Goal: Communication & Community: Participate in discussion

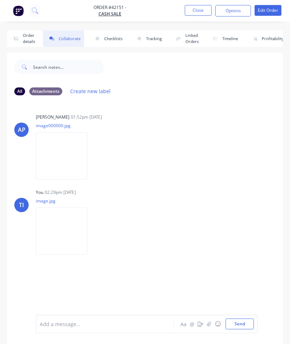
scroll to position [39, 0]
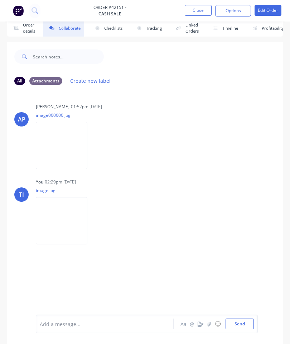
click at [201, 10] on button "Close" at bounding box center [198, 10] width 27 height 11
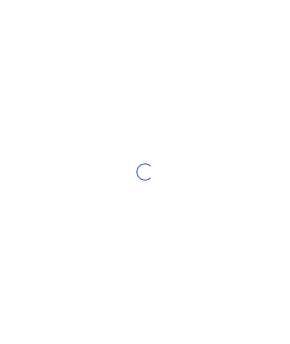
scroll to position [29, 0]
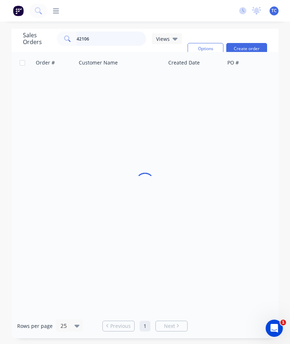
click at [125, 42] on input "42106" at bounding box center [112, 39] width 70 height 14
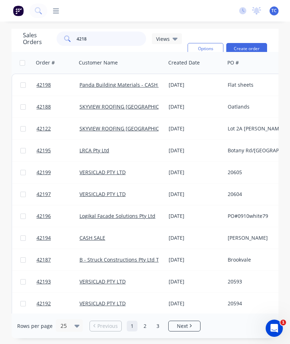
type input "42187"
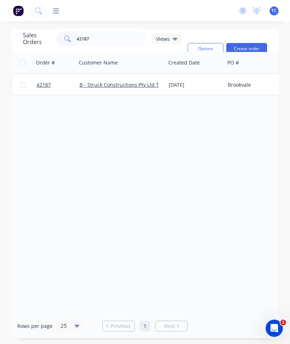
click at [40, 83] on span "42187" at bounding box center [44, 84] width 14 height 7
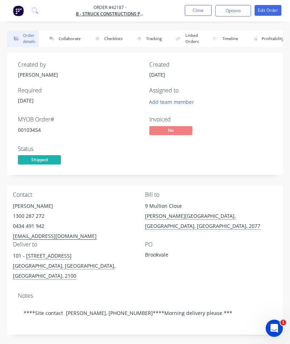
click at [62, 37] on button "Collaborate" at bounding box center [63, 38] width 41 height 16
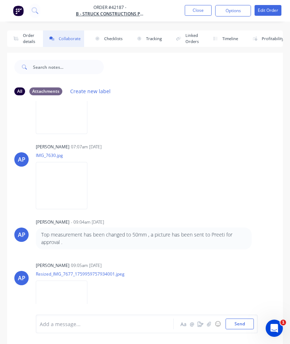
scroll to position [45, 0]
click at [207, 323] on button "button" at bounding box center [209, 323] width 9 height 9
click at [240, 323] on button "Send" at bounding box center [240, 323] width 28 height 11
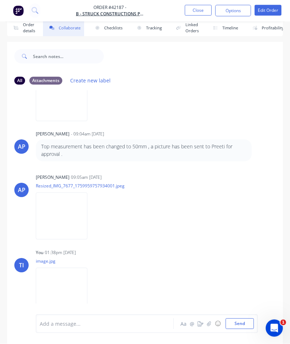
scroll to position [39, 0]
click at [192, 12] on button "Close" at bounding box center [198, 10] width 27 height 11
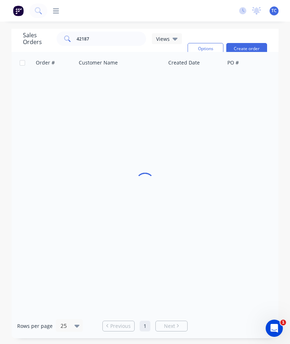
scroll to position [29, 0]
click at [116, 32] on input "42187" at bounding box center [112, 39] width 70 height 14
type input "42170"
click at [43, 81] on span "42170" at bounding box center [44, 84] width 14 height 7
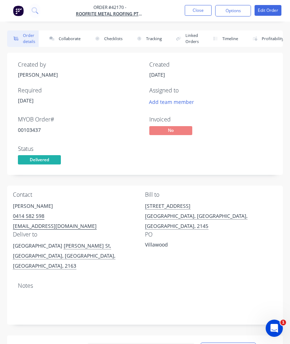
click at [72, 40] on button "Collaborate" at bounding box center [63, 38] width 41 height 16
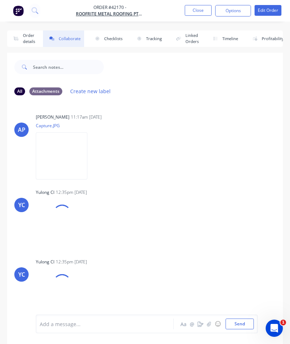
click at [213, 323] on button "button" at bounding box center [209, 323] width 9 height 9
click at [243, 319] on button "Send" at bounding box center [240, 323] width 28 height 11
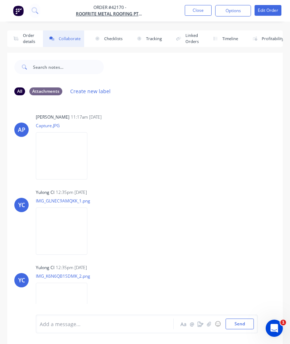
scroll to position [314, 0]
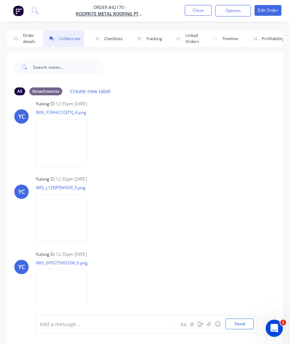
click at [195, 9] on button "Close" at bounding box center [198, 10] width 27 height 11
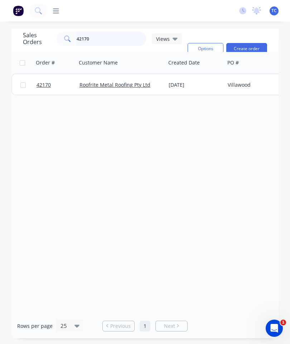
click at [104, 41] on input "42170" at bounding box center [112, 39] width 70 height 14
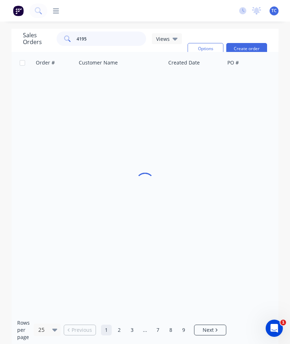
type input "41956"
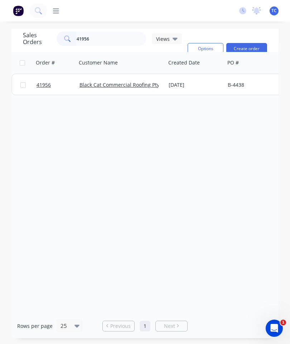
click at [42, 87] on span "41956" at bounding box center [44, 84] width 14 height 7
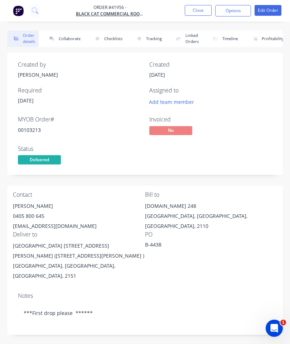
click at [64, 37] on button "Collaborate" at bounding box center [63, 38] width 41 height 16
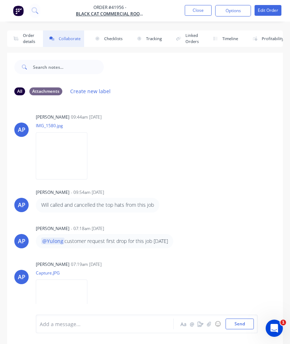
click at [208, 322] on icon "button" at bounding box center [209, 323] width 4 height 5
click at [240, 327] on button "Send" at bounding box center [240, 323] width 28 height 11
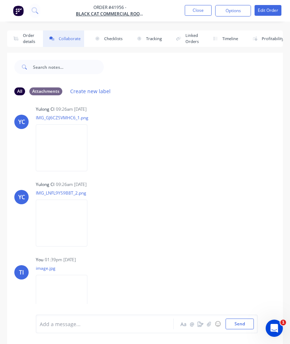
scroll to position [265, 0]
click at [201, 11] on button "Close" at bounding box center [198, 10] width 27 height 11
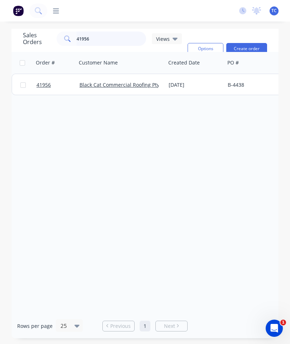
click at [124, 38] on input "41956" at bounding box center [112, 39] width 70 height 14
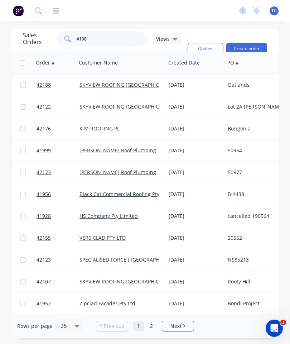
type input "41987"
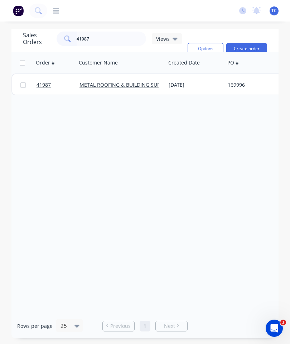
click at [46, 86] on span "41987" at bounding box center [44, 84] width 14 height 7
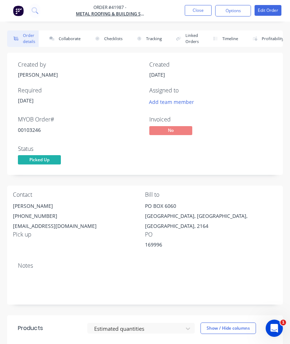
click at [72, 39] on button "Collaborate" at bounding box center [63, 38] width 41 height 16
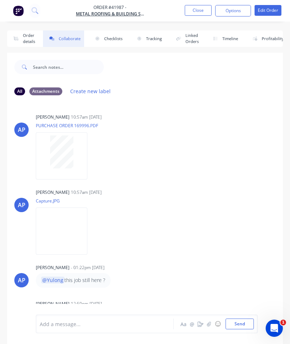
click at [210, 325] on icon "button" at bounding box center [209, 323] width 4 height 5
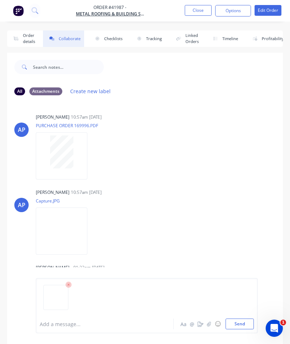
click at [243, 319] on button "Send" at bounding box center [240, 323] width 28 height 11
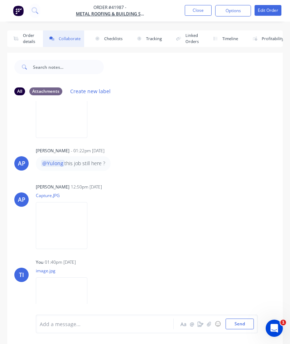
scroll to position [116, 0]
click at [198, 10] on button "Close" at bounding box center [198, 10] width 27 height 11
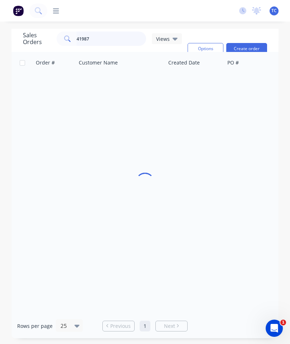
click at [104, 38] on input "41987" at bounding box center [112, 39] width 70 height 14
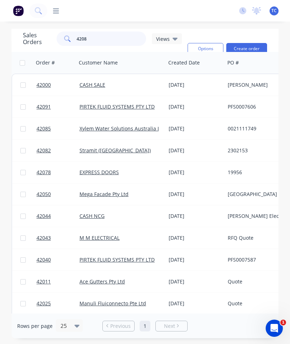
type input "42082"
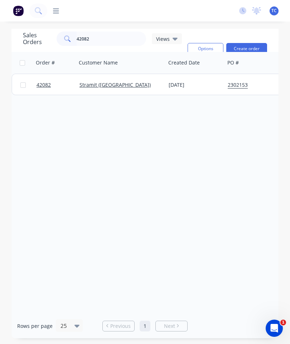
click at [44, 85] on span "42082" at bounding box center [44, 84] width 14 height 7
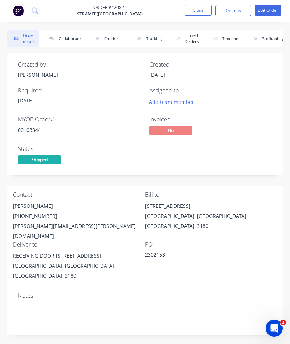
click at [65, 43] on button "Collaborate" at bounding box center [63, 38] width 41 height 16
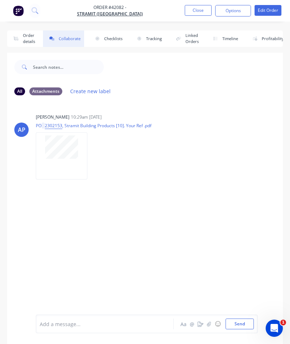
click at [207, 320] on button "button" at bounding box center [209, 323] width 9 height 9
click at [242, 327] on button "Send" at bounding box center [240, 323] width 28 height 11
click at [197, 7] on button "Close" at bounding box center [198, 10] width 27 height 11
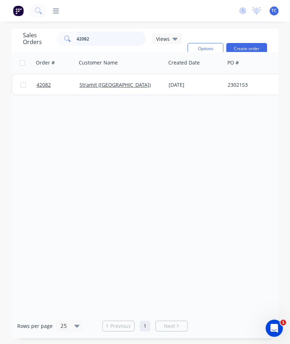
click at [113, 38] on input "42082" at bounding box center [112, 39] width 70 height 14
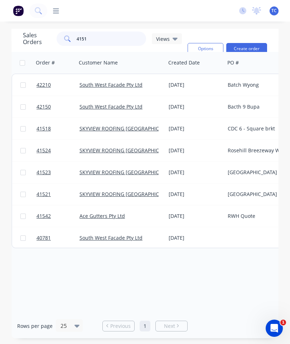
type input "41518"
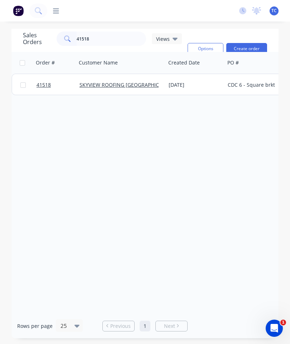
click at [42, 88] on span "41518" at bounding box center [44, 84] width 14 height 7
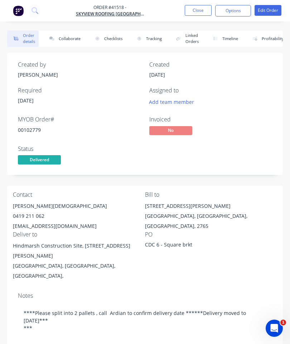
click at [71, 38] on button "Collaborate" at bounding box center [63, 38] width 41 height 16
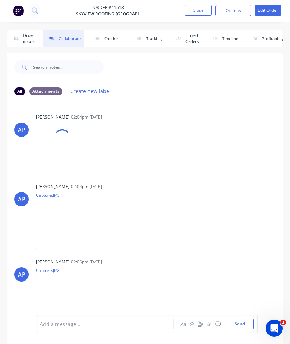
click at [209, 324] on icon "button" at bounding box center [209, 323] width 4 height 5
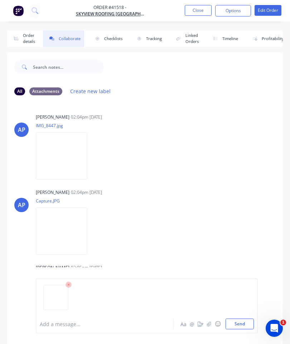
click at [238, 328] on button "Send" at bounding box center [240, 323] width 28 height 11
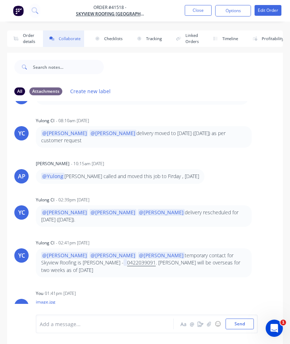
scroll to position [502, 0]
click at [197, 9] on button "Close" at bounding box center [198, 10] width 27 height 11
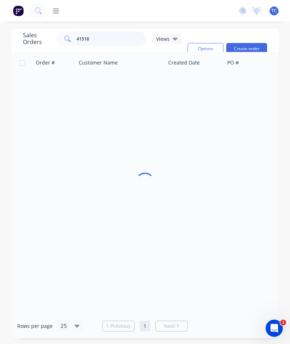
click at [122, 39] on input "41518" at bounding box center [112, 39] width 70 height 14
type input "42150"
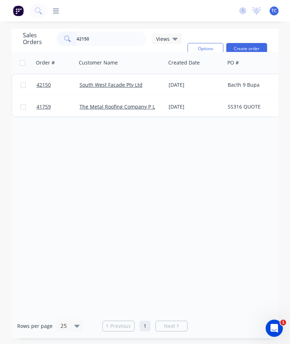
click at [44, 84] on span "42150" at bounding box center [44, 84] width 14 height 7
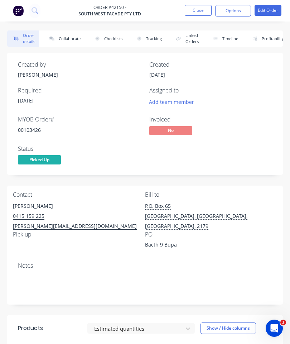
click at [59, 37] on button "Collaborate" at bounding box center [63, 38] width 41 height 16
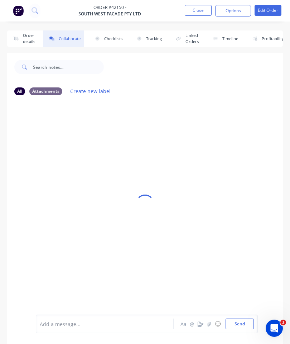
click at [209, 323] on icon "button" at bounding box center [209, 323] width 4 height 5
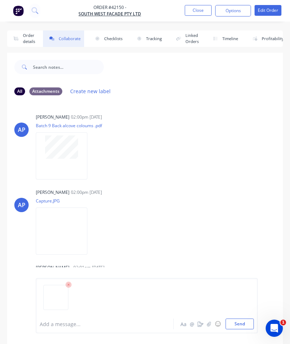
click at [239, 326] on button "Send" at bounding box center [240, 323] width 28 height 11
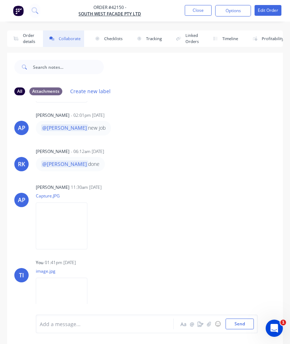
scroll to position [151, 0]
click at [196, 9] on button "Close" at bounding box center [198, 10] width 27 height 11
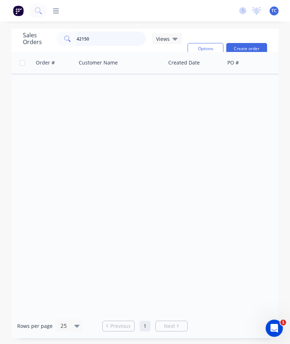
click at [112, 40] on input "42150" at bounding box center [112, 39] width 70 height 14
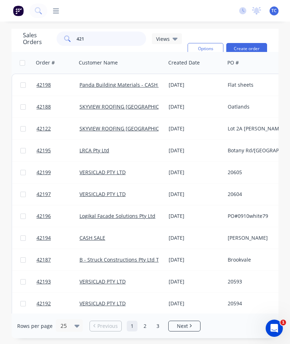
click at [119, 45] on input "421" at bounding box center [112, 39] width 70 height 14
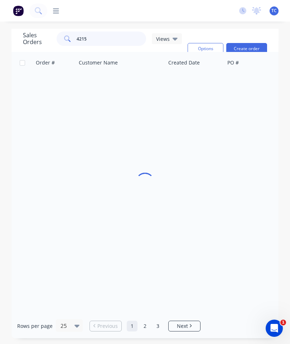
type input "42152"
click at [47, 84] on span "42152" at bounding box center [44, 84] width 14 height 7
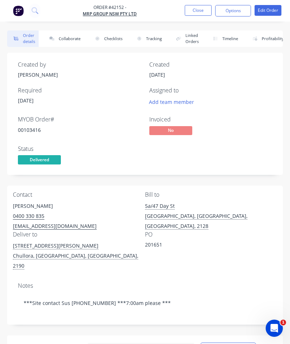
click at [66, 42] on button "Collaborate" at bounding box center [63, 38] width 41 height 16
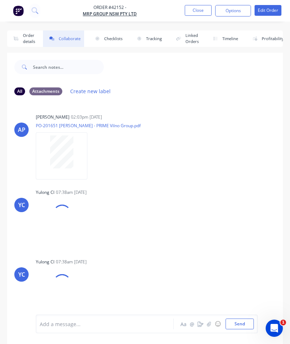
click at [211, 323] on icon "button" at bounding box center [209, 323] width 4 height 5
click at [237, 323] on button "Send" at bounding box center [240, 323] width 28 height 11
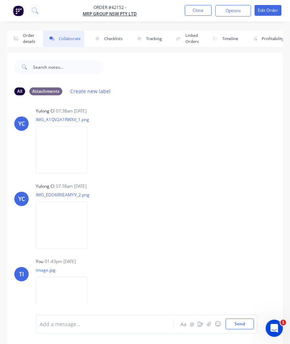
scroll to position [81, 0]
click at [203, 6] on button "Close" at bounding box center [198, 10] width 27 height 11
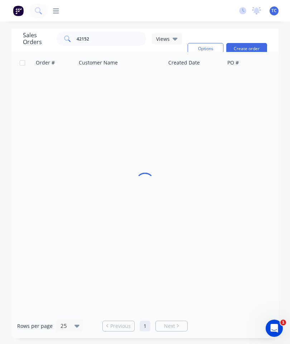
click at [202, 5] on div "dashboard products sales purchasing productivity dashboard products Product Cat…" at bounding box center [145, 10] width 290 height 21
click at [120, 39] on input "42152" at bounding box center [112, 39] width 70 height 14
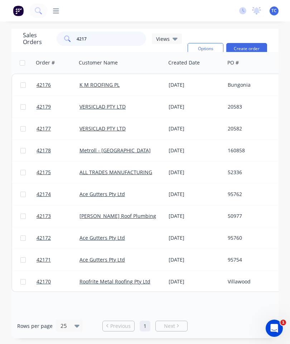
type input "42174"
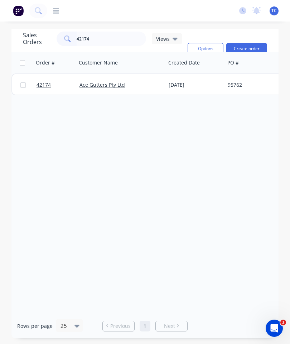
click at [44, 83] on span "42174" at bounding box center [44, 84] width 14 height 7
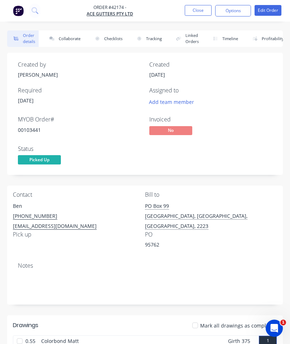
click at [68, 41] on button "Collaborate" at bounding box center [63, 38] width 41 height 16
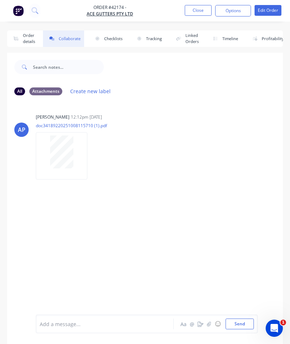
click at [210, 323] on icon "button" at bounding box center [209, 323] width 4 height 5
click at [238, 322] on button "Send" at bounding box center [240, 323] width 28 height 11
click at [202, 9] on button "Close" at bounding box center [198, 10] width 27 height 11
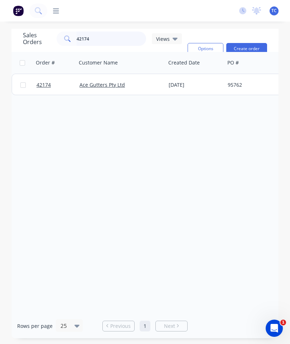
click at [118, 39] on input "42174" at bounding box center [112, 39] width 70 height 14
type input "42171"
click at [44, 86] on span "42171" at bounding box center [44, 84] width 14 height 7
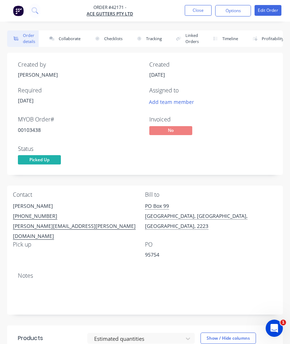
click at [69, 40] on button "Collaborate" at bounding box center [63, 38] width 41 height 16
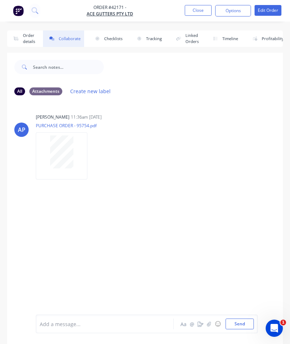
click at [211, 323] on icon "button" at bounding box center [209, 323] width 4 height 5
click at [247, 321] on button "Send" at bounding box center [240, 323] width 28 height 11
click at [201, 11] on button "Close" at bounding box center [198, 10] width 27 height 11
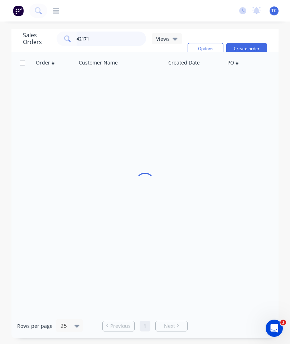
click at [113, 40] on input "42171" at bounding box center [112, 39] width 70 height 14
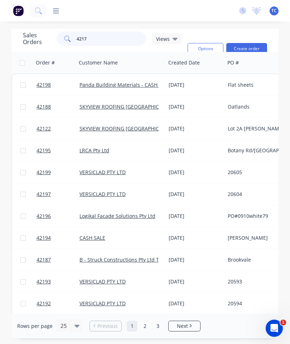
type input "42172"
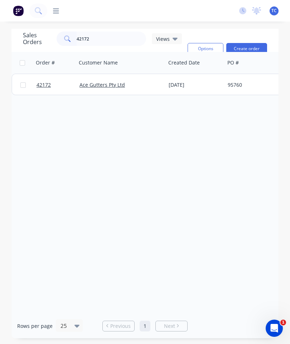
click at [50, 84] on span "42172" at bounding box center [44, 84] width 14 height 7
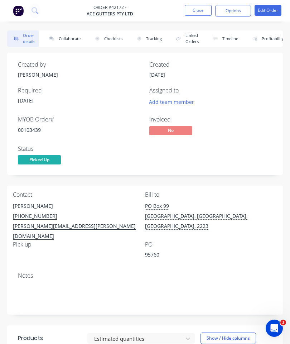
click at [66, 40] on button "Collaborate" at bounding box center [63, 38] width 41 height 16
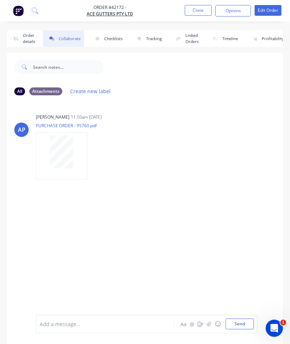
click at [209, 322] on icon "button" at bounding box center [209, 323] width 4 height 5
click at [239, 323] on button "Send" at bounding box center [240, 323] width 28 height 11
click at [199, 6] on button "Close" at bounding box center [198, 10] width 27 height 11
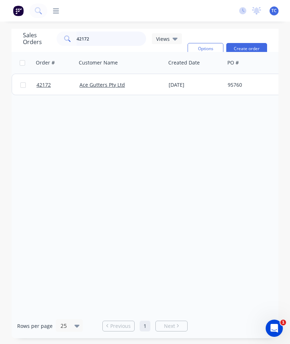
click at [114, 40] on input "42172" at bounding box center [112, 39] width 70 height 14
type input "42137"
click at [42, 86] on span "42137" at bounding box center [44, 84] width 14 height 7
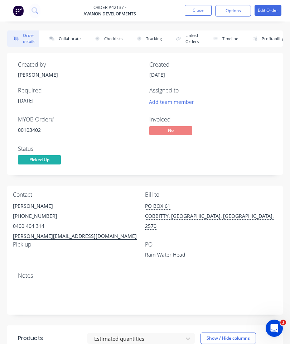
click at [60, 38] on button "Collaborate" at bounding box center [63, 38] width 41 height 16
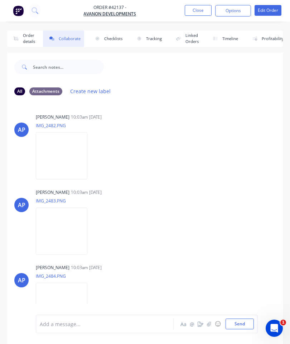
click at [209, 324] on icon "button" at bounding box center [209, 323] width 4 height 5
click at [244, 325] on button "Send" at bounding box center [240, 323] width 28 height 11
click at [199, 14] on button "Close" at bounding box center [198, 10] width 27 height 11
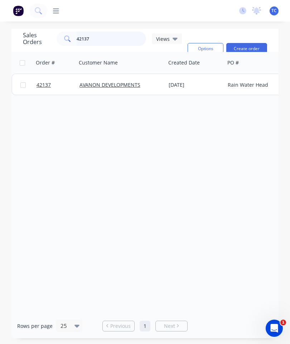
click at [122, 37] on input "42137" at bounding box center [112, 39] width 70 height 14
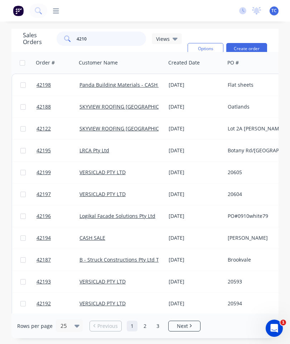
type input "42105"
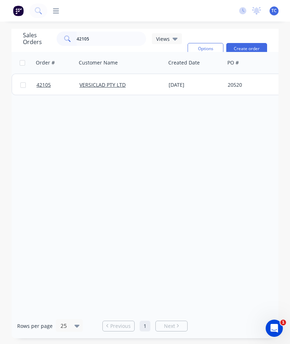
click at [45, 84] on span "42105" at bounding box center [44, 84] width 14 height 7
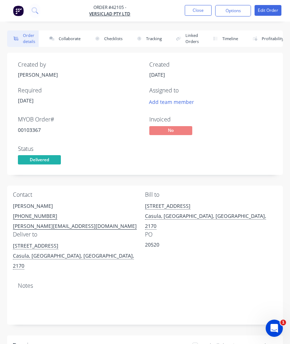
click at [72, 41] on button "Collaborate" at bounding box center [63, 38] width 41 height 16
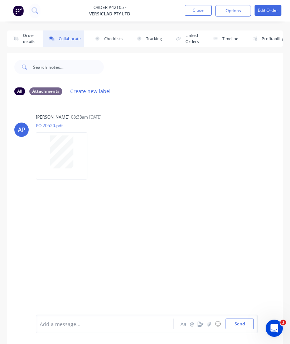
click at [209, 324] on icon "button" at bounding box center [209, 323] width 4 height 5
click at [240, 319] on button "Send" at bounding box center [240, 323] width 28 height 11
click at [206, 12] on button "Close" at bounding box center [198, 10] width 27 height 11
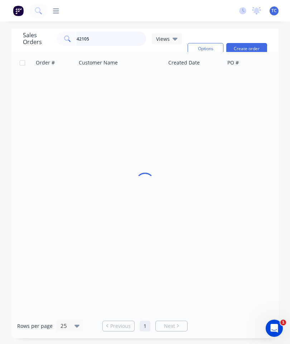
click at [118, 40] on input "42105" at bounding box center [112, 39] width 70 height 14
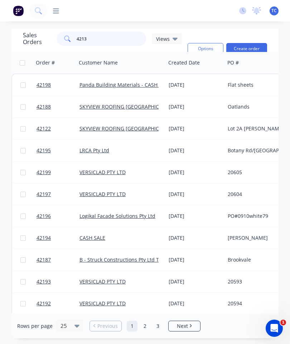
type input "42130"
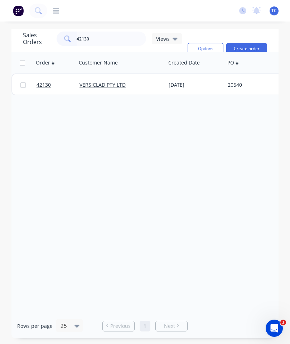
click at [45, 83] on span "42130" at bounding box center [44, 84] width 14 height 7
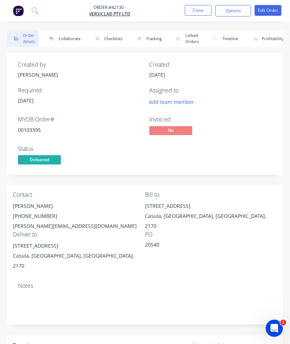
click at [70, 36] on button "Collaborate" at bounding box center [63, 38] width 41 height 16
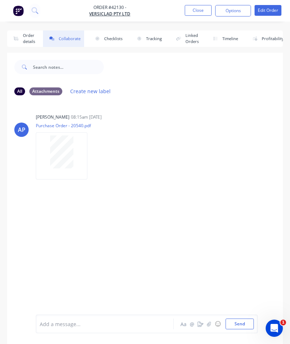
click at [210, 321] on icon "button" at bounding box center [209, 323] width 4 height 5
click at [244, 320] on button "Send" at bounding box center [240, 323] width 28 height 11
click at [198, 10] on button "Close" at bounding box center [198, 10] width 27 height 11
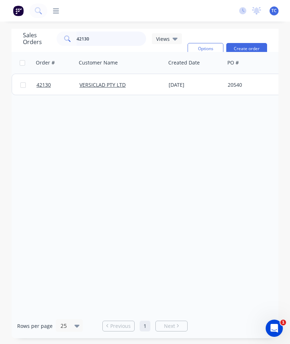
click at [108, 40] on input "42130" at bounding box center [112, 39] width 70 height 14
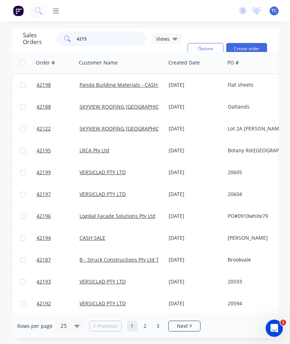
type input "42155"
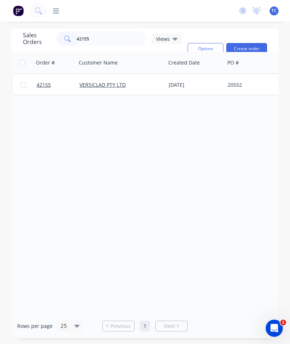
click at [47, 86] on span "42155" at bounding box center [44, 84] width 14 height 7
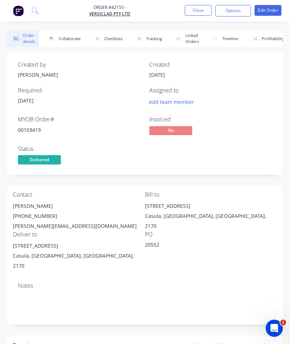
click at [69, 37] on button "Collaborate" at bounding box center [63, 38] width 41 height 16
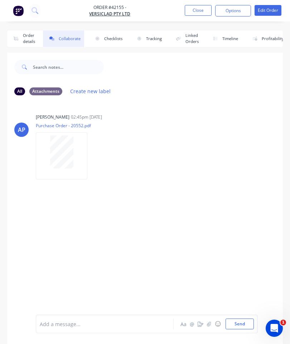
click at [208, 322] on icon "button" at bounding box center [209, 323] width 4 height 5
click at [236, 320] on button "Send" at bounding box center [240, 323] width 28 height 11
click at [195, 15] on button "Close" at bounding box center [198, 10] width 27 height 11
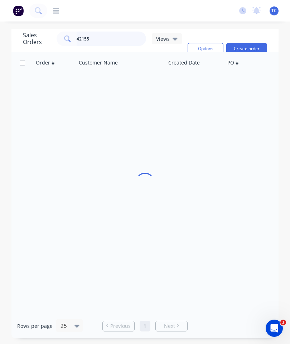
click at [118, 34] on input "42155" at bounding box center [112, 39] width 70 height 14
click at [116, 40] on input "42155" at bounding box center [112, 39] width 70 height 14
type input "42119"
click at [43, 83] on span "42119" at bounding box center [44, 84] width 14 height 7
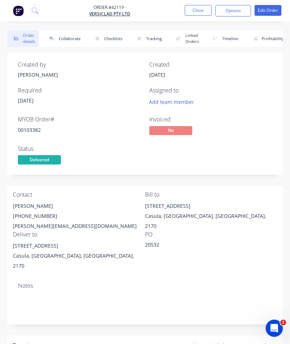
click at [71, 37] on button "Collaborate" at bounding box center [63, 38] width 41 height 16
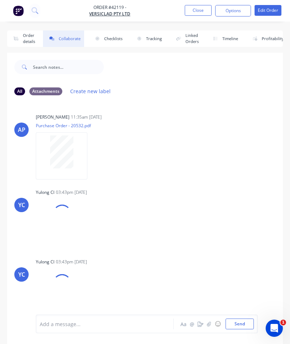
click at [211, 324] on icon "button" at bounding box center [209, 323] width 4 height 5
click at [238, 319] on button "Send" at bounding box center [240, 323] width 28 height 11
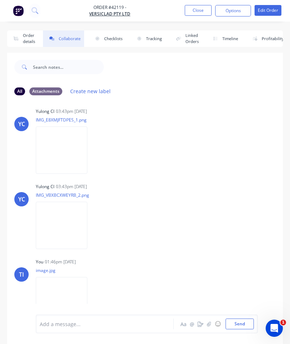
scroll to position [80, 0]
click at [200, 10] on button "Close" at bounding box center [198, 10] width 27 height 11
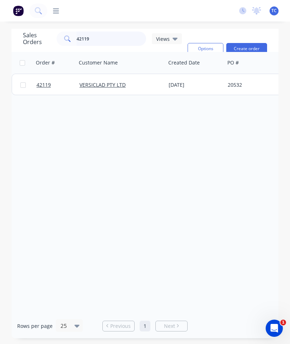
click at [120, 38] on input "42119" at bounding box center [112, 39] width 70 height 14
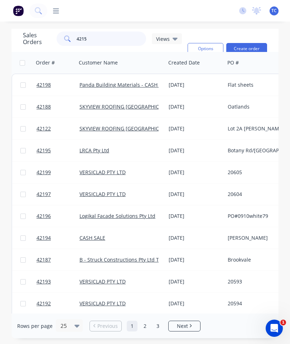
type input "42153"
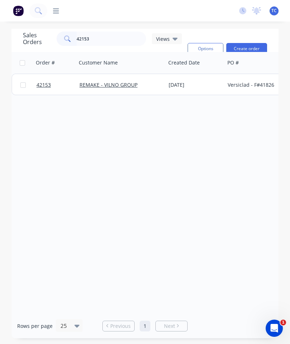
click at [47, 82] on span "42153" at bounding box center [44, 84] width 14 height 7
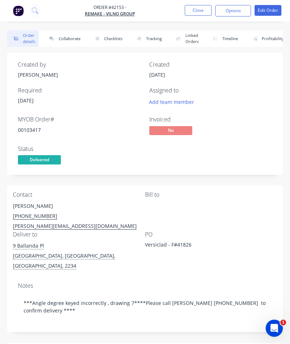
click at [74, 40] on button "Collaborate" at bounding box center [63, 38] width 41 height 16
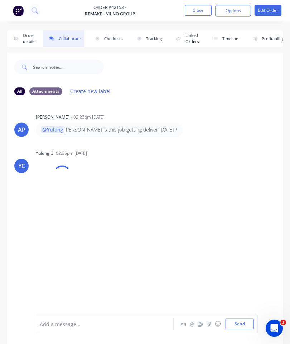
click at [211, 322] on icon "button" at bounding box center [209, 323] width 4 height 5
click at [236, 323] on button "Send" at bounding box center [240, 323] width 28 height 11
click at [198, 13] on button "Close" at bounding box center [198, 10] width 27 height 11
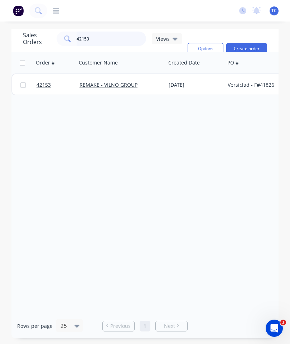
click at [121, 40] on input "42153" at bounding box center [112, 39] width 70 height 14
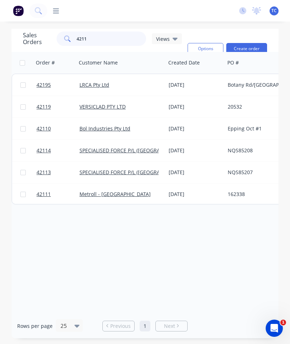
type input "42113"
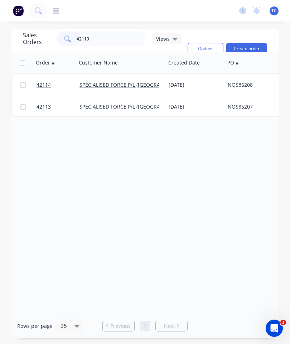
click at [41, 86] on span "42114" at bounding box center [44, 84] width 14 height 7
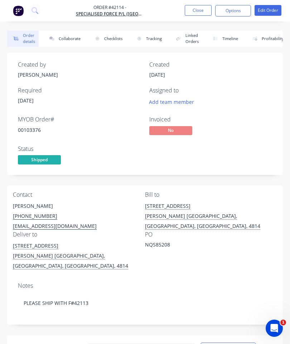
click at [68, 39] on button "Collaborate" at bounding box center [63, 38] width 41 height 16
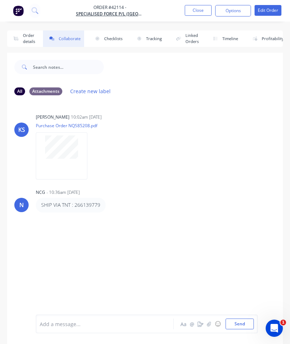
click at [207, 323] on button "button" at bounding box center [209, 323] width 9 height 9
click at [244, 320] on button "Send" at bounding box center [240, 323] width 28 height 11
click at [207, 7] on button "Close" at bounding box center [198, 10] width 27 height 11
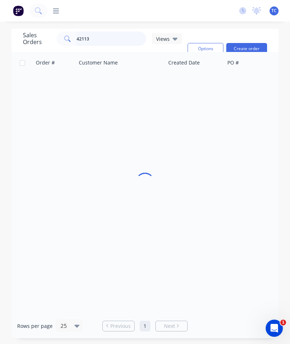
click at [123, 38] on input "42113" at bounding box center [112, 39] width 70 height 14
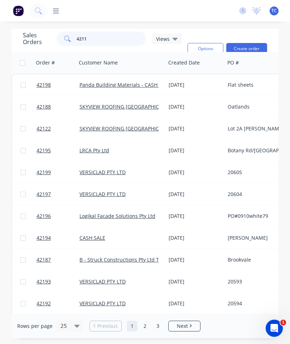
type input "42114"
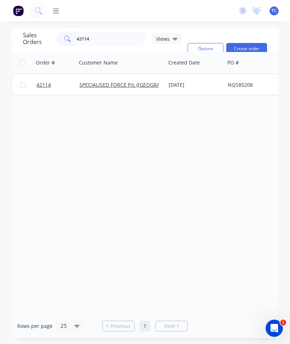
click at [46, 86] on span "42114" at bounding box center [44, 84] width 14 height 7
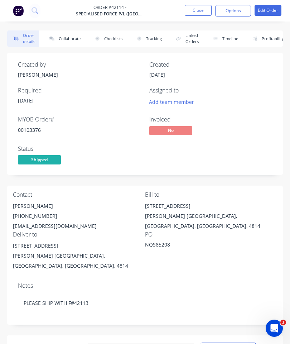
click at [61, 34] on button "Collaborate" at bounding box center [63, 38] width 41 height 16
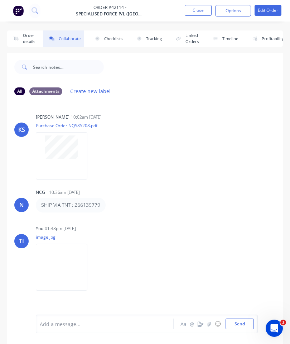
click at [208, 321] on icon "button" at bounding box center [209, 323] width 4 height 5
click at [201, 9] on button "Close" at bounding box center [198, 10] width 27 height 11
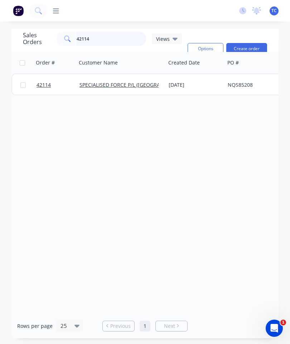
click at [113, 43] on input "42114" at bounding box center [112, 39] width 70 height 14
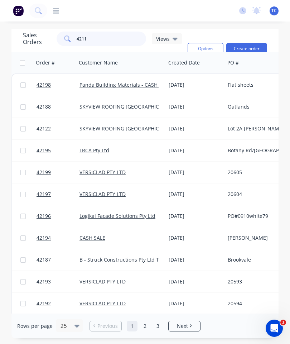
type input "42114"
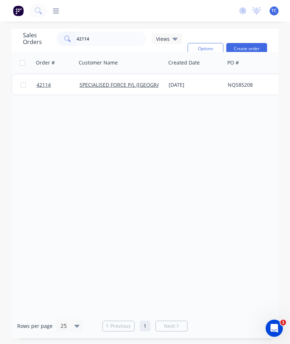
click at [44, 83] on span "42114" at bounding box center [44, 84] width 14 height 7
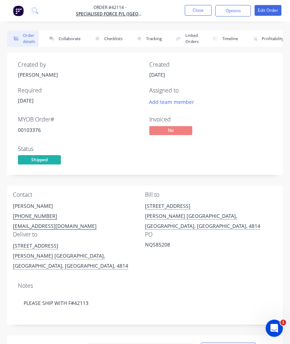
click at [69, 38] on button "Collaborate" at bounding box center [63, 38] width 41 height 16
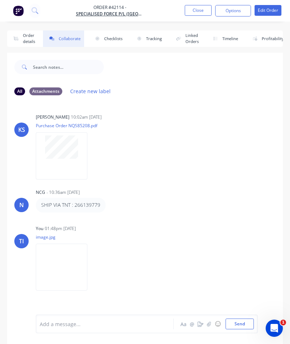
click at [207, 320] on button "button" at bounding box center [209, 323] width 9 height 9
